Goal: Navigation & Orientation: Find specific page/section

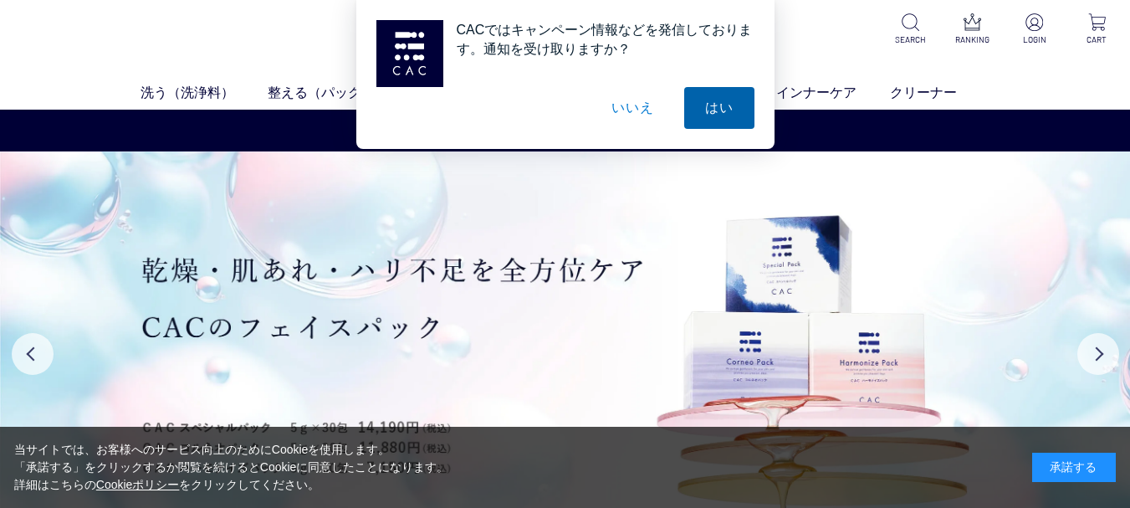
click at [713, 112] on button "はい" at bounding box center [719, 108] width 70 height 42
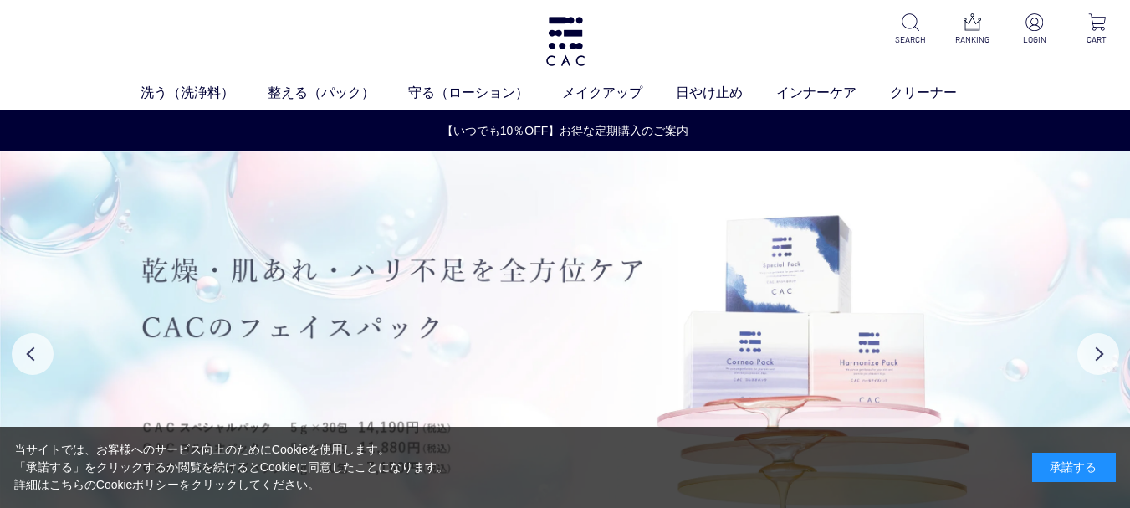
drag, startPoint x: 713, startPoint y: 112, endPoint x: 695, endPoint y: 172, distance: 61.9
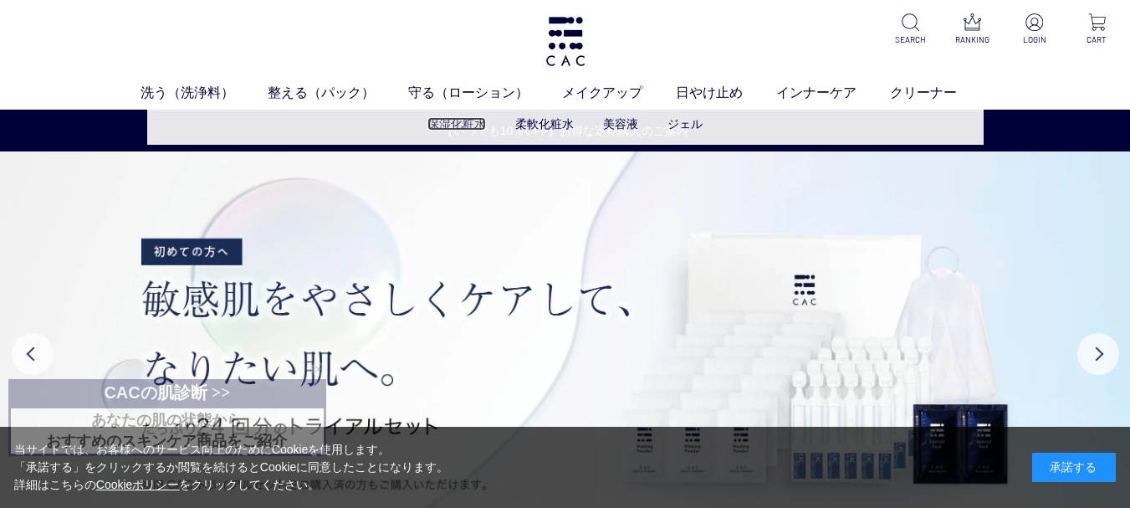
click at [459, 128] on link "保湿化粧水" at bounding box center [456, 123] width 59 height 13
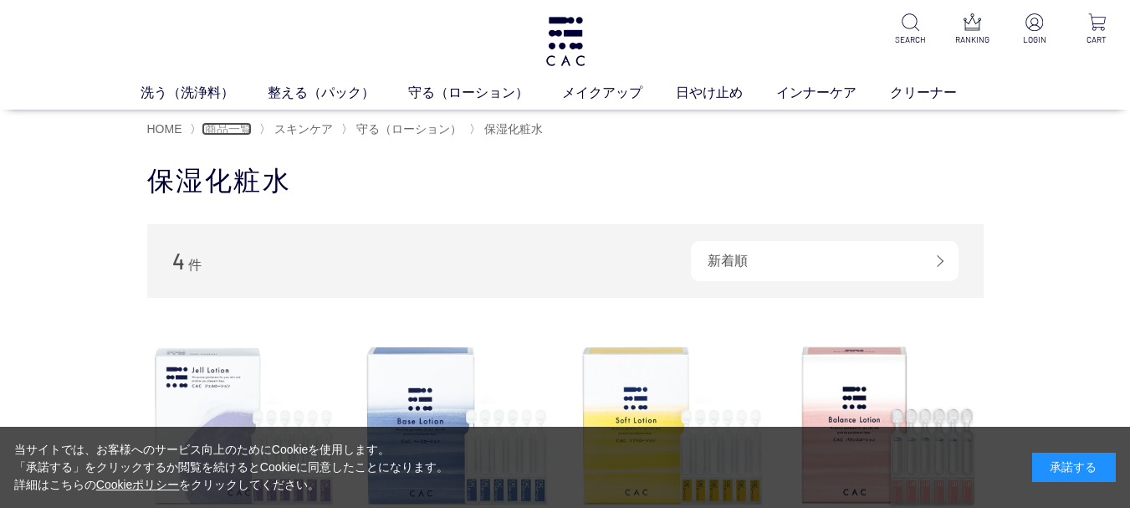
click at [220, 135] on span "商品一覧" at bounding box center [228, 128] width 47 height 13
